Goal: Find specific page/section: Find specific page/section

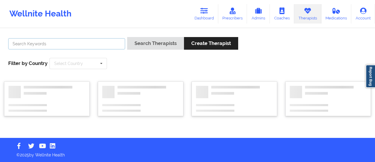
click at [104, 42] on input "text" at bounding box center [66, 43] width 117 height 11
paste input "[PERSON_NAME] [PERSON_NAME]"
type input "[PERSON_NAME] [PERSON_NAME]"
click at [127, 37] on button "Search Therapists" at bounding box center [155, 43] width 57 height 13
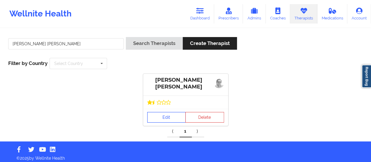
click at [164, 115] on link "Edit" at bounding box center [166, 117] width 39 height 11
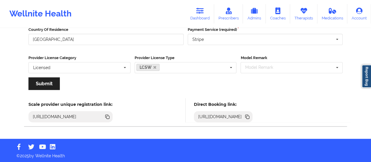
scroll to position [106, 0]
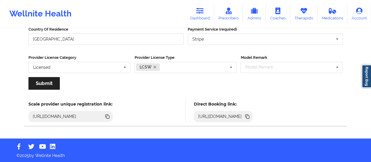
click at [250, 117] on icon at bounding box center [247, 116] width 6 height 6
click at [250, 113] on icon at bounding box center [247, 116] width 6 height 6
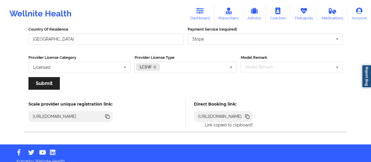
click at [250, 113] on icon at bounding box center [247, 116] width 6 height 6
